Goal: Find specific page/section: Find specific page/section

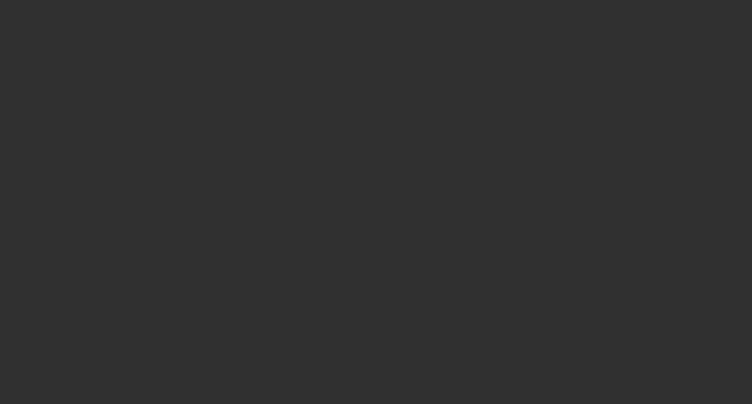
select select "10"
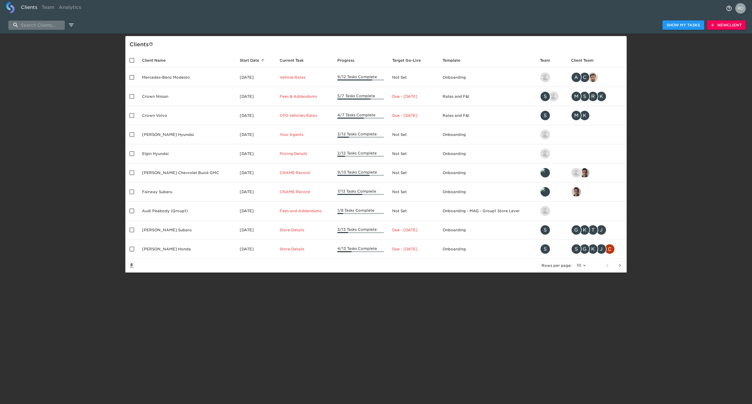
click at [43, 23] on input "search" at bounding box center [36, 25] width 56 height 9
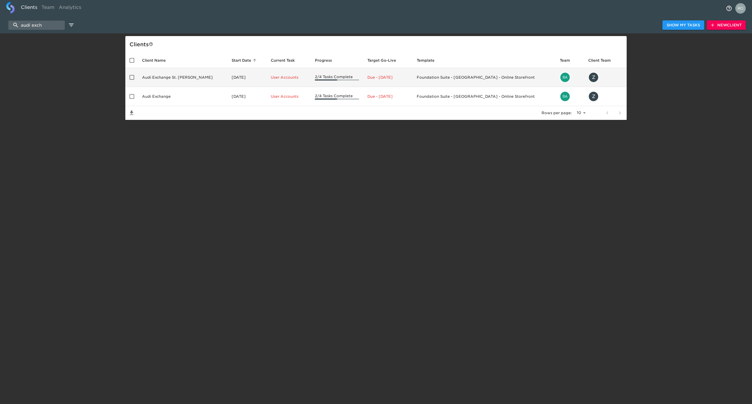
type input "audi exch"
click at [178, 77] on td "Audi Exchange St. Charles" at bounding box center [183, 77] width 90 height 19
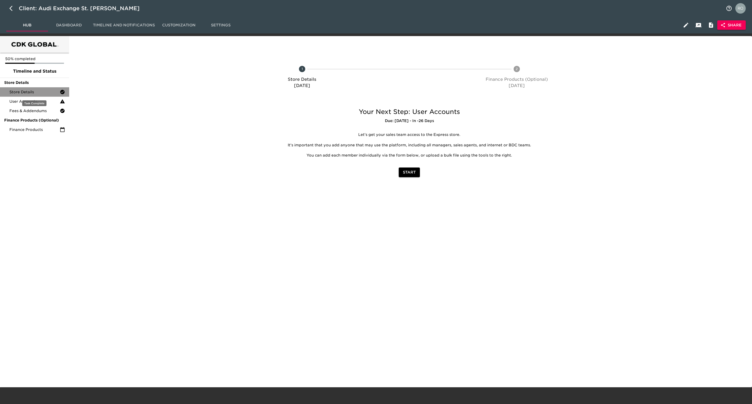
click at [42, 94] on span "Store Details" at bounding box center [34, 91] width 50 height 5
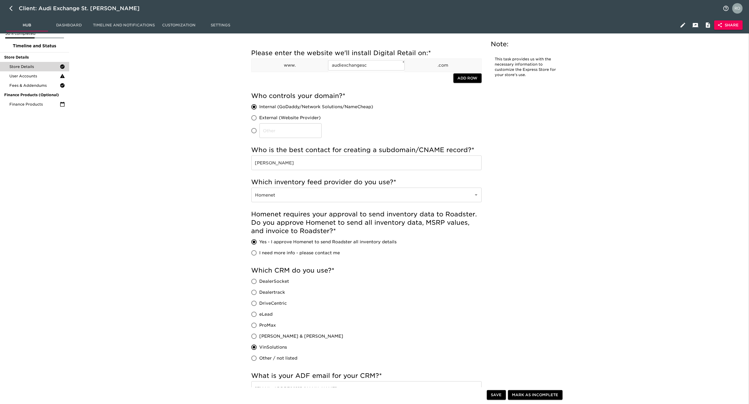
scroll to position [39, 0]
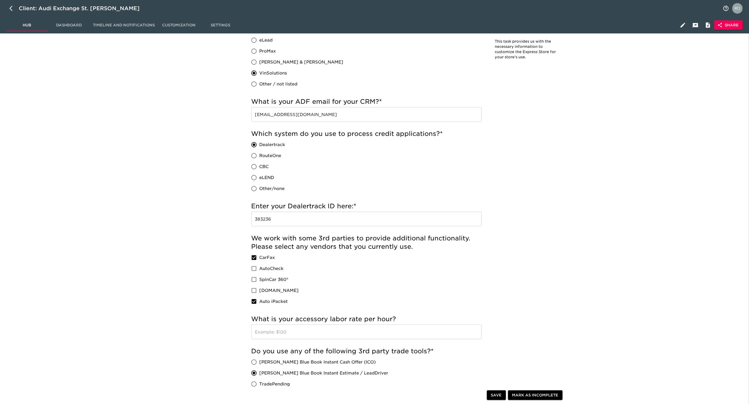
scroll to position [260, 0]
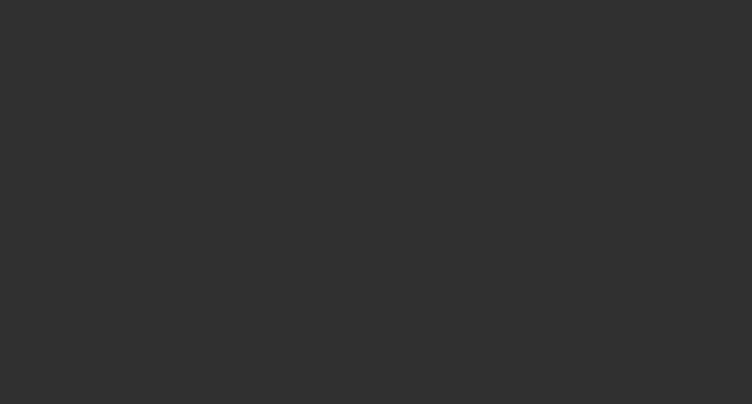
select select "10"
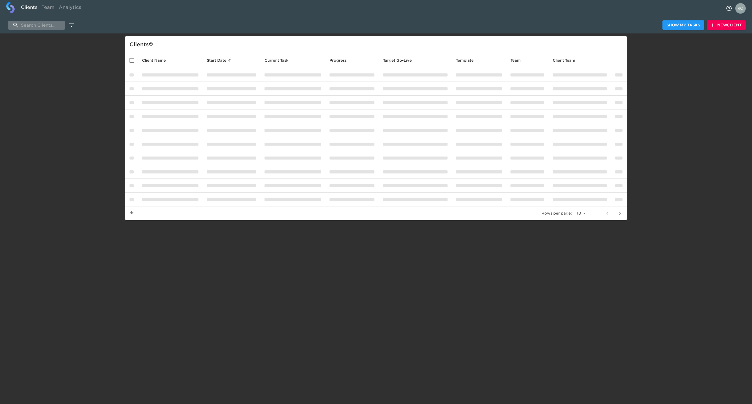
click at [48, 26] on input "search" at bounding box center [36, 25] width 56 height 9
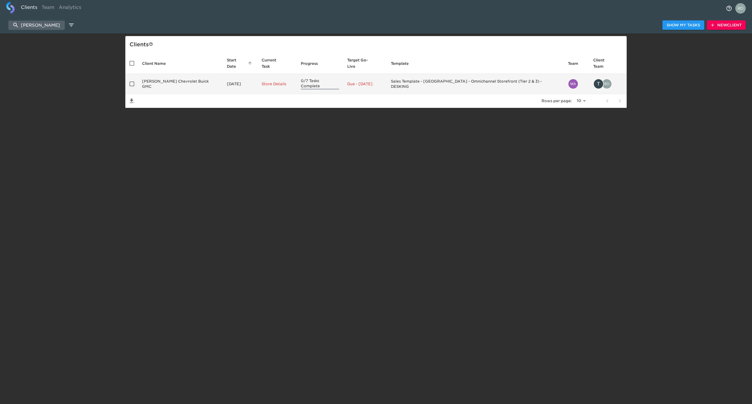
type input "[PERSON_NAME]"
click at [162, 75] on td "[PERSON_NAME] Chevrolet Buick GMC" at bounding box center [180, 84] width 85 height 20
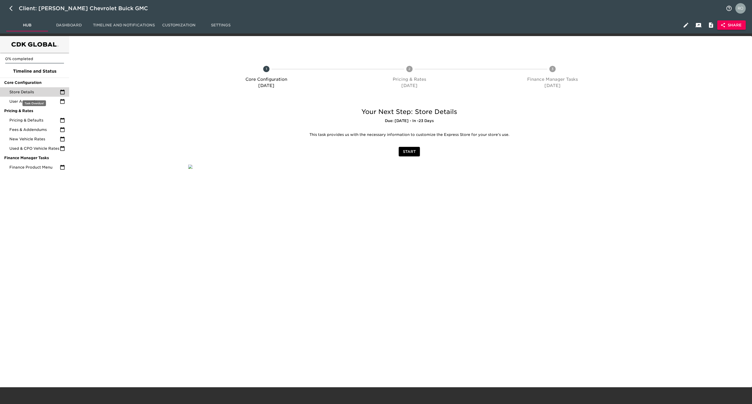
click at [40, 92] on span "Store Details" at bounding box center [34, 91] width 50 height 5
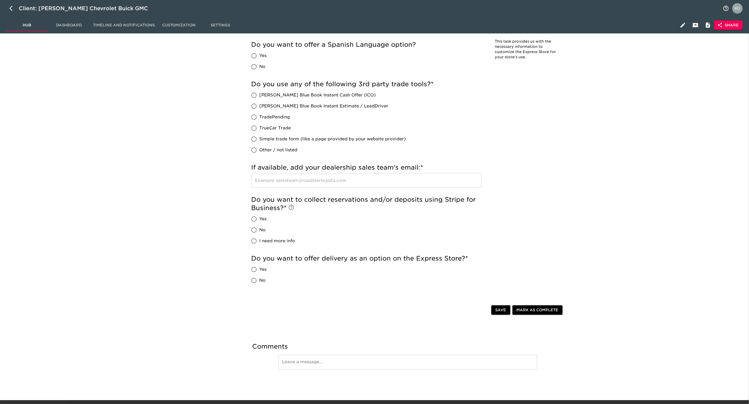
scroll to position [890, 0]
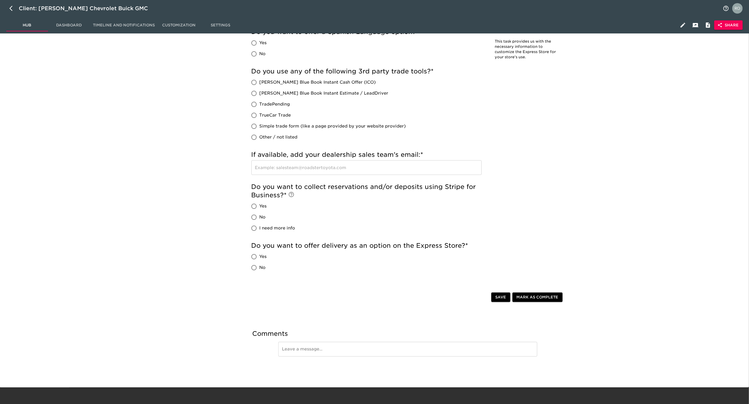
click at [731, 22] on span "Share" at bounding box center [728, 25] width 20 height 7
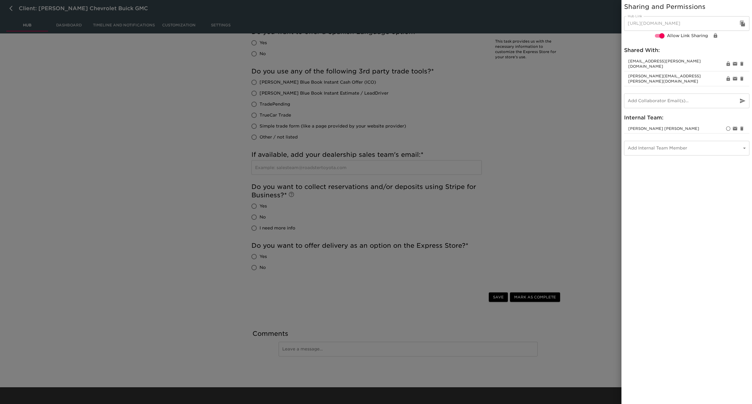
click at [551, 144] on div at bounding box center [376, 202] width 752 height 404
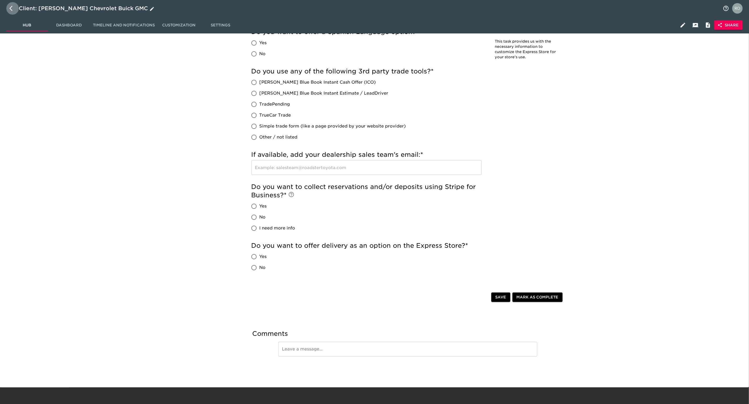
click at [10, 7] on icon "button" at bounding box center [12, 8] width 6 height 6
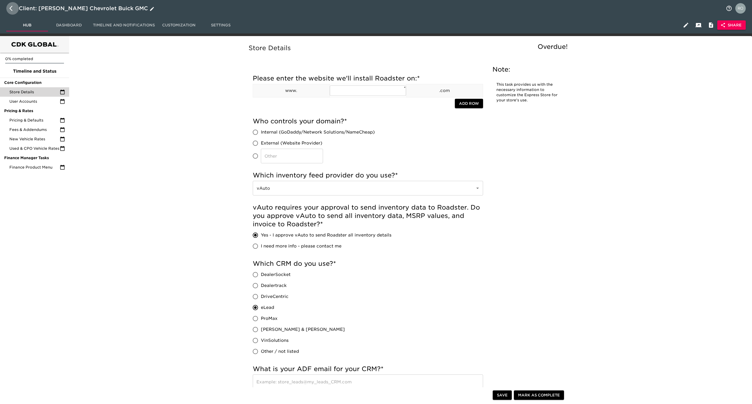
select select "10"
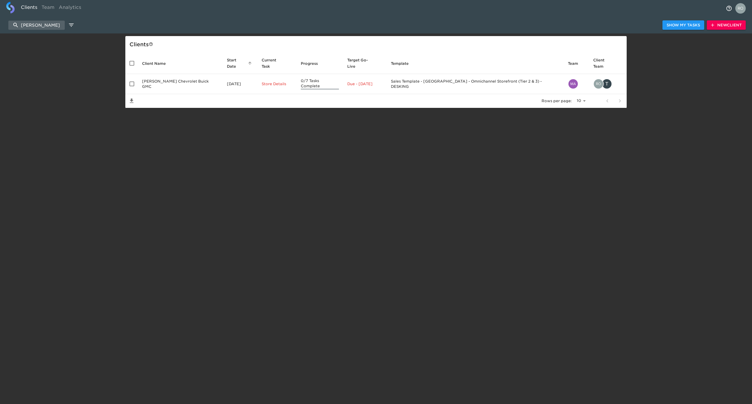
drag, startPoint x: 44, startPoint y: 27, endPoint x: -44, endPoint y: 38, distance: 88.4
click at [0, 38] on html "Clients Team Analytics [PERSON_NAME] Show My Tasks New Client Client s Client N…" at bounding box center [376, 62] width 752 height 125
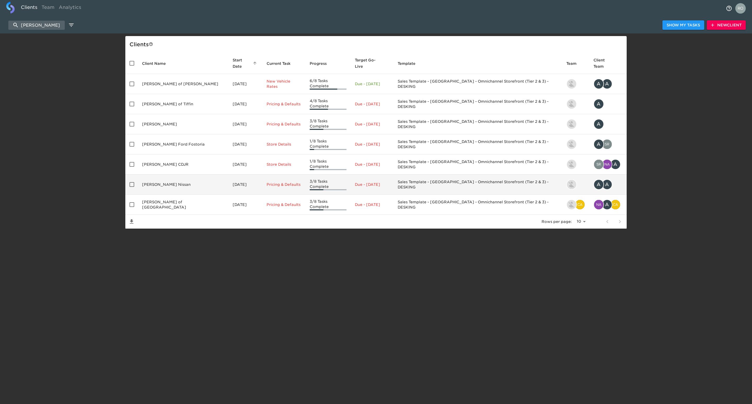
type input "[PERSON_NAME]"
click at [154, 174] on td "[PERSON_NAME] Nissan" at bounding box center [183, 184] width 91 height 20
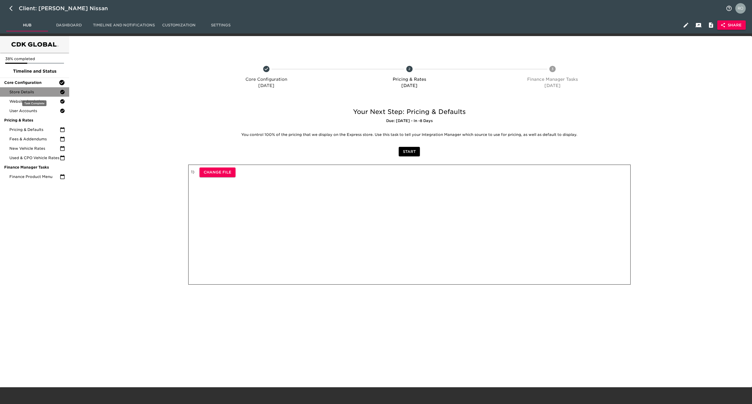
click at [52, 93] on span "Store Details" at bounding box center [34, 91] width 50 height 5
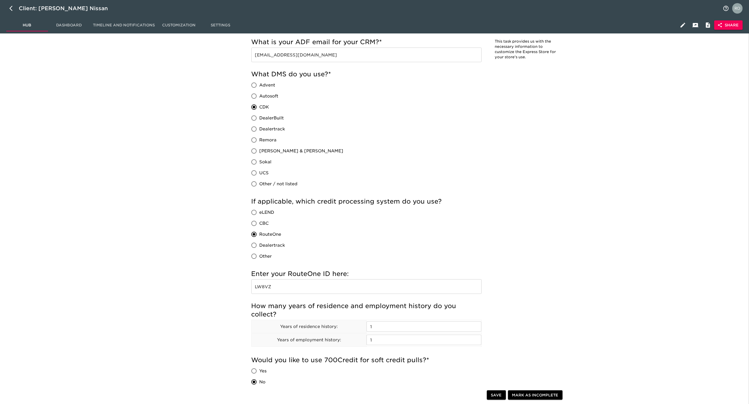
click at [269, 287] on input "LW8VZ" at bounding box center [366, 286] width 230 height 15
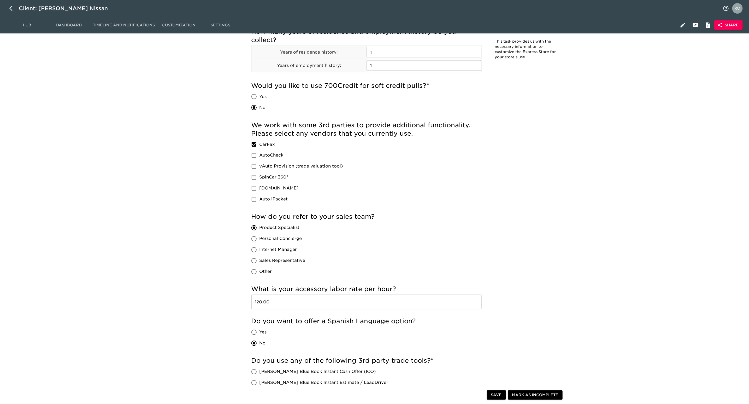
scroll to position [167, 0]
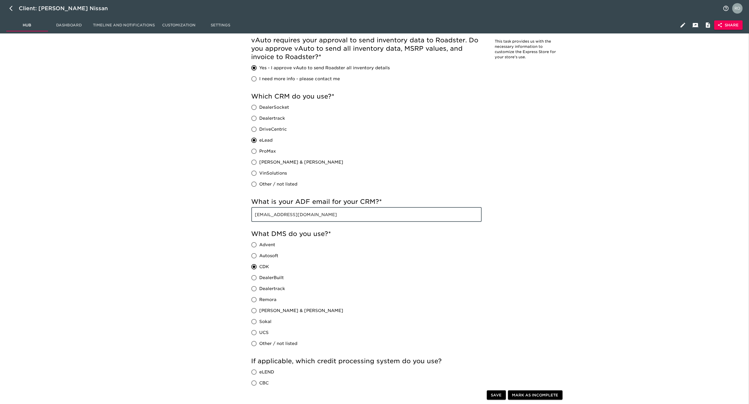
drag, startPoint x: 363, startPoint y: 215, endPoint x: 190, endPoint y: 216, distance: 172.8
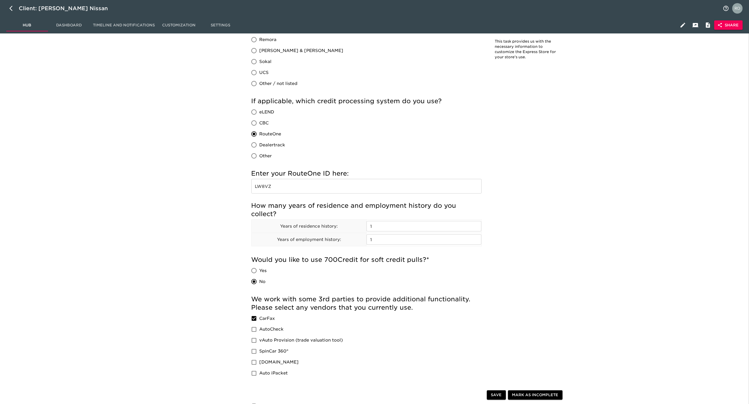
scroll to position [406, 0]
